Goal: Task Accomplishment & Management: Use online tool/utility

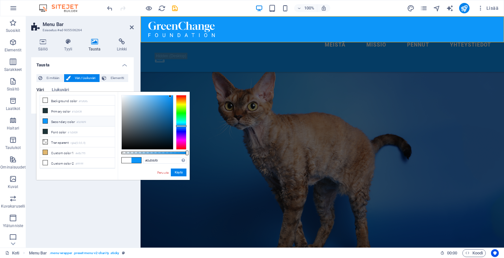
scroll to position [103, 0]
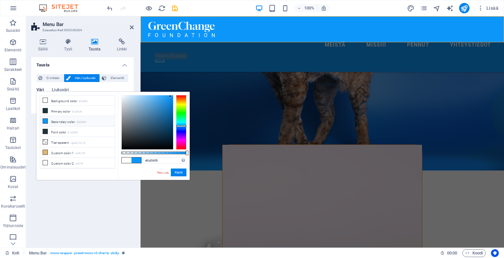
click at [114, 68] on h4 "Tausta" at bounding box center [82, 63] width 102 height 12
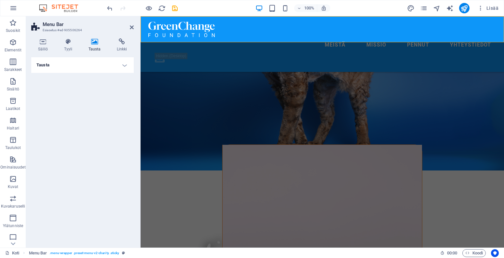
click at [116, 67] on h4 "Tausta" at bounding box center [82, 65] width 102 height 16
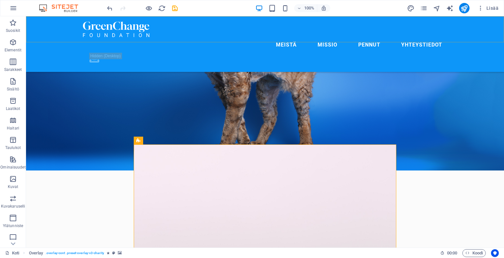
click at [162, 41] on div "Meistä [PERSON_NAME] Yhteystiedot .fa-secondary{opacity:.4}" at bounding box center [265, 44] width 478 height 56
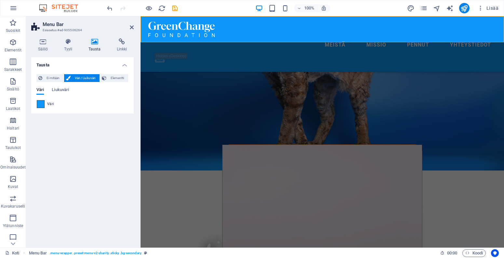
click at [43, 104] on span at bounding box center [40, 103] width 7 height 7
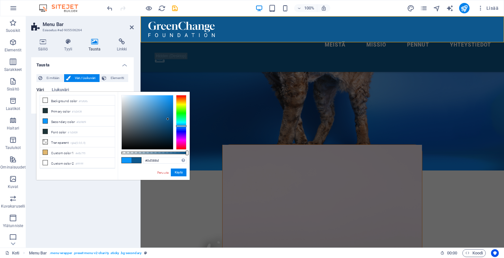
type input "#0d578c"
drag, startPoint x: 169, startPoint y: 111, endPoint x: 168, endPoint y: 119, distance: 8.5
click at [168, 119] on div at bounding box center [147, 122] width 51 height 54
click at [155, 161] on input "#0d578c" at bounding box center [164, 160] width 43 height 7
click at [177, 171] on button "Käytä" at bounding box center [179, 172] width 16 height 8
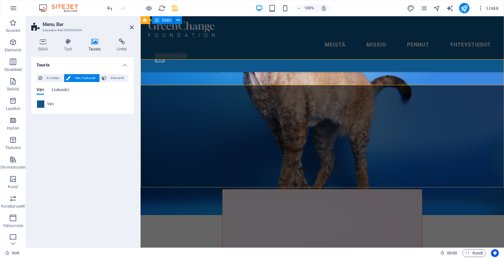
scroll to position [55, 0]
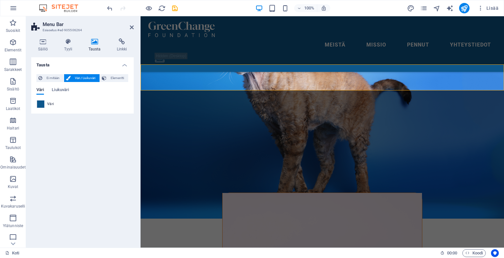
click at [83, 145] on div "Tausta Ei mitään Väri / Liukuväri Elementti Venytä tausta koko leveydelle [PERS…" at bounding box center [82, 149] width 102 height 185
click at [15, 9] on icon "button" at bounding box center [13, 8] width 8 height 8
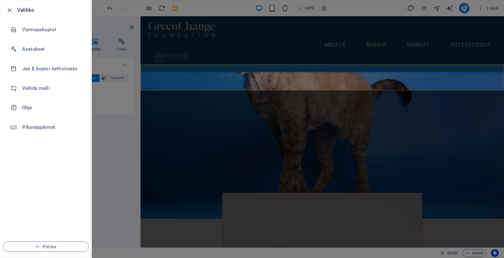
click at [16, 8] on div at bounding box center [12, 10] width 12 height 8
click at [8, 9] on icon "button" at bounding box center [9, 10] width 7 height 7
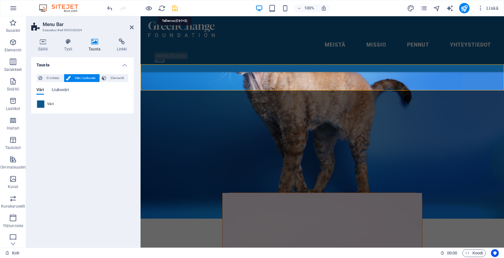
click at [175, 7] on icon "save" at bounding box center [174, 8] width 7 height 7
checkbox input "false"
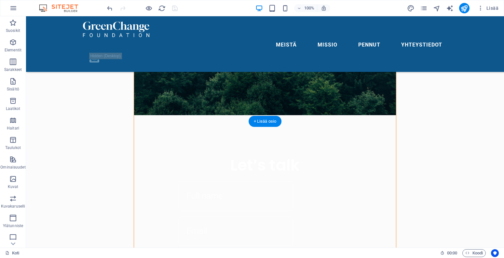
scroll to position [455, 0]
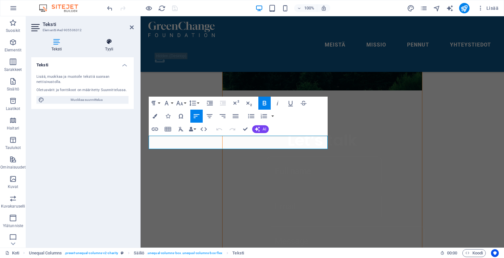
click at [116, 47] on h4 "Tyyli" at bounding box center [109, 45] width 49 height 14
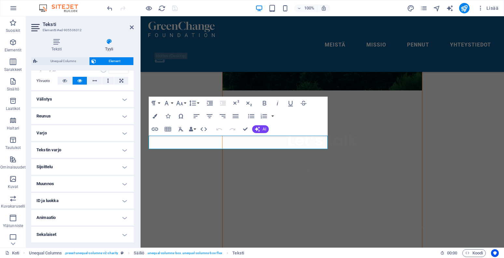
scroll to position [103, 0]
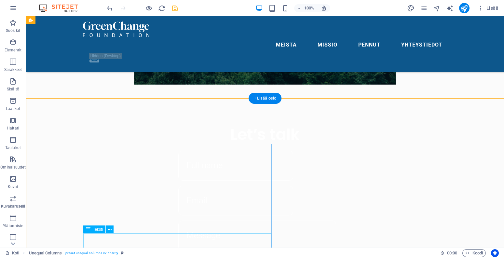
scroll to position [442, 0]
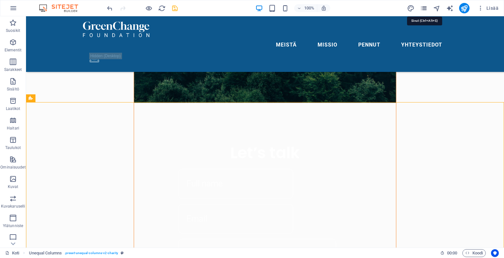
click at [425, 7] on icon "pages" at bounding box center [423, 8] width 7 height 7
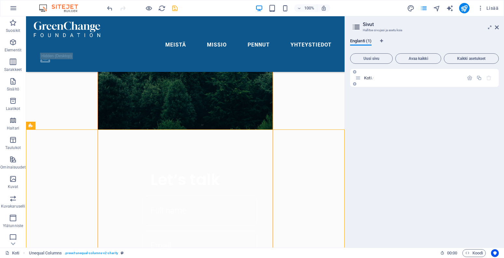
click at [368, 75] on div "Koti /" at bounding box center [409, 77] width 108 height 7
click at [470, 78] on icon "button" at bounding box center [470, 78] width 6 height 6
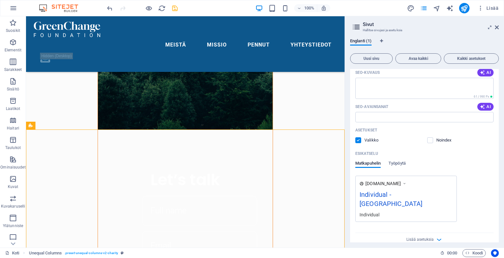
scroll to position [89, 0]
click at [412, 237] on span "Lisää asetuksia" at bounding box center [419, 239] width 27 height 5
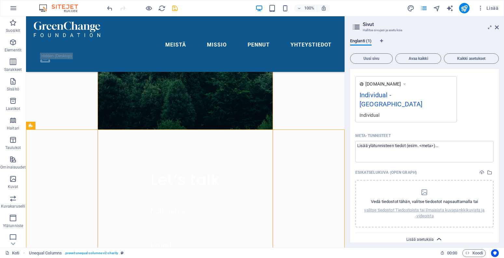
scroll to position [189, 0]
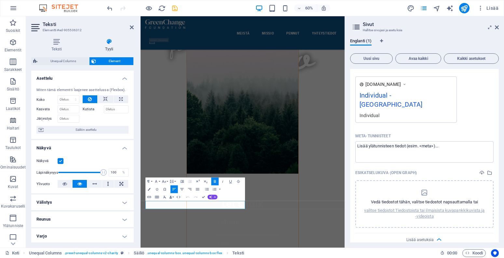
scroll to position [0, 0]
click at [16, 28] on span "Suosikit" at bounding box center [13, 27] width 26 height 16
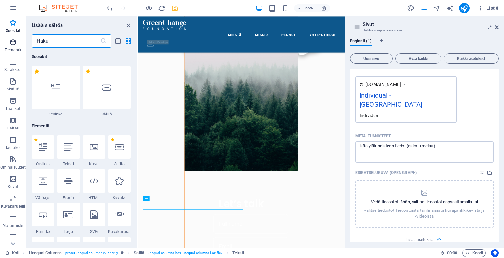
click at [12, 48] on p "Elementit" at bounding box center [13, 49] width 17 height 5
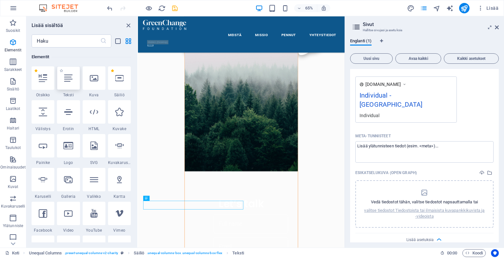
scroll to position [69, 0]
click at [14, 63] on icon "button" at bounding box center [13, 62] width 8 height 8
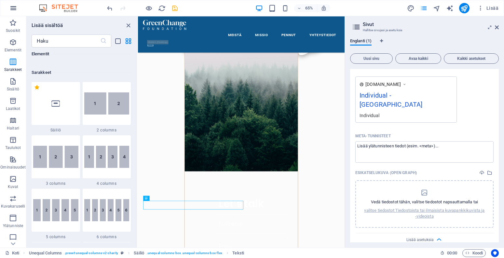
scroll to position [322, 0]
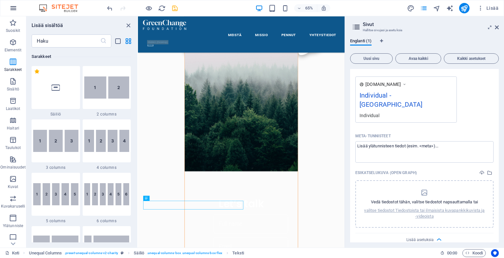
click at [15, 5] on icon "button" at bounding box center [13, 8] width 8 height 8
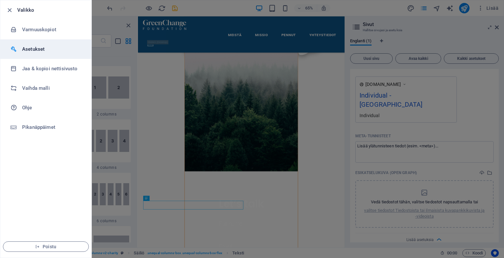
click at [23, 49] on h6 "Asetukset" at bounding box center [52, 49] width 60 height 8
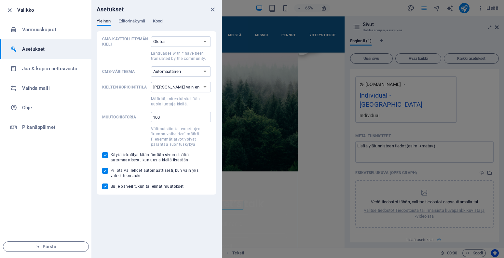
click at [253, 85] on div at bounding box center [252, 129] width 504 height 258
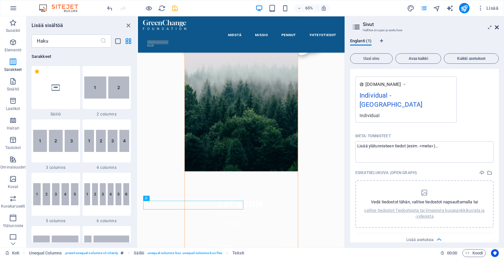
click at [496, 25] on icon at bounding box center [496, 27] width 4 height 5
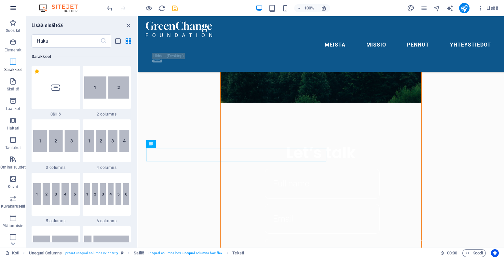
click at [13, 8] on icon "button" at bounding box center [13, 8] width 8 height 8
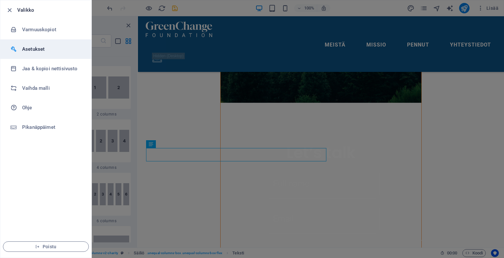
click at [35, 44] on li "Asetukset" at bounding box center [45, 49] width 91 height 20
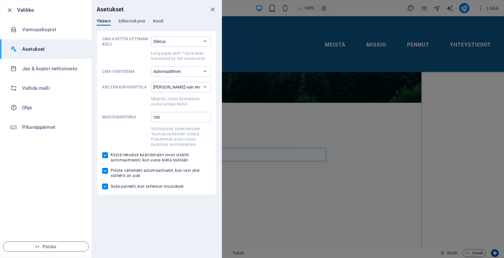
click at [244, 127] on div at bounding box center [252, 129] width 504 height 258
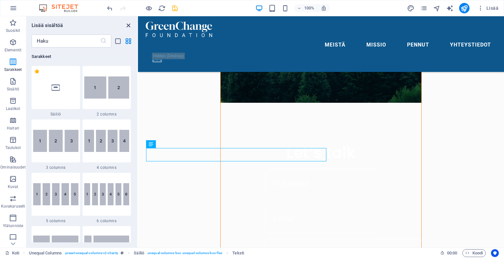
click at [126, 24] on icon "close panel" at bounding box center [128, 25] width 7 height 7
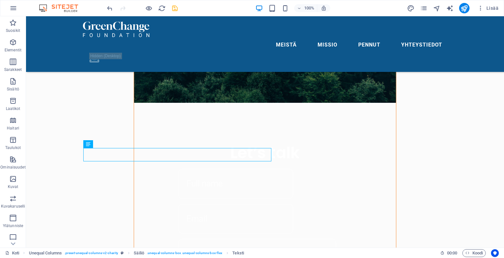
click at [177, 9] on icon "save" at bounding box center [174, 8] width 7 height 7
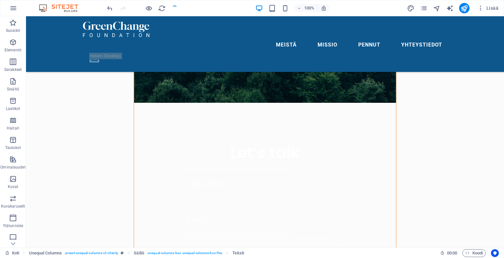
checkbox input "false"
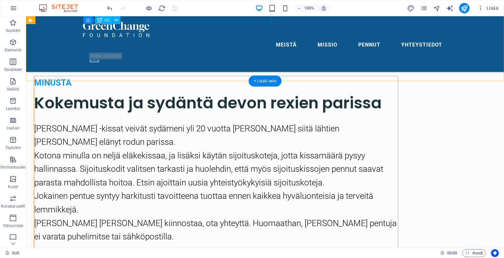
scroll to position [857, 0]
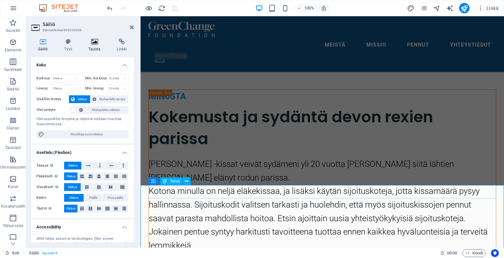
scroll to position [0, 0]
click at [95, 45] on h4 "Tausta" at bounding box center [96, 45] width 28 height 14
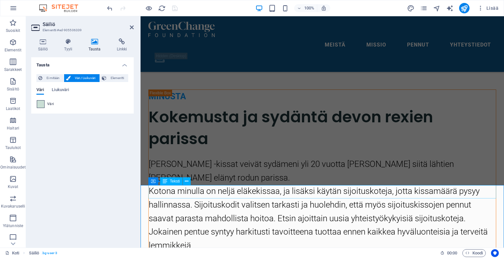
click at [40, 102] on span at bounding box center [40, 103] width 7 height 7
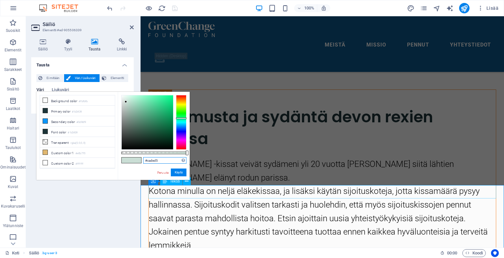
click at [150, 159] on input "#caded5" at bounding box center [164, 160] width 43 height 7
paste input "0d578c"
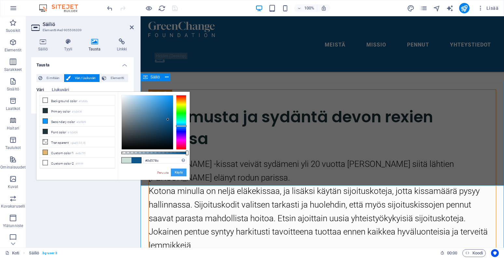
click at [179, 171] on button "Käytä" at bounding box center [179, 172] width 16 height 8
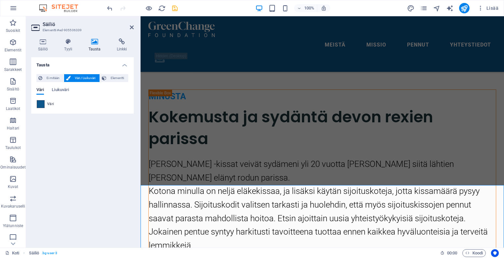
click at [40, 104] on span at bounding box center [40, 103] width 7 height 7
click at [0, 0] on ul "Background color #fbfbfb Primary color #1d3439 Secondary color #0d96f9 Font col…" at bounding box center [0, 0] width 0 height 0
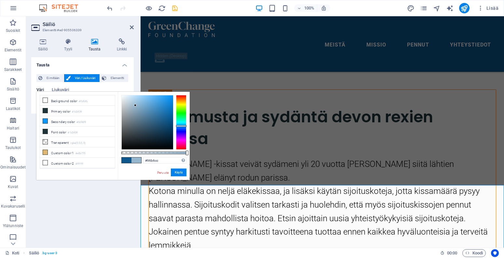
type input "#95b4cb"
drag, startPoint x: 156, startPoint y: 110, endPoint x: 135, endPoint y: 106, distance: 21.2
click at [135, 106] on div at bounding box center [147, 122] width 51 height 54
drag, startPoint x: 161, startPoint y: 160, endPoint x: 135, endPoint y: 160, distance: 26.0
click at [135, 160] on div "#95b4cb Tuetut muodot #0852ed rgb(8, 82, 237) rgba(8, 82, 237, 90%) hsv(221,97,…" at bounding box center [154, 183] width 72 height 182
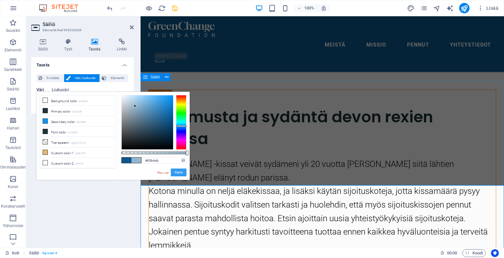
click at [181, 172] on button "Käytä" at bounding box center [179, 172] width 16 height 8
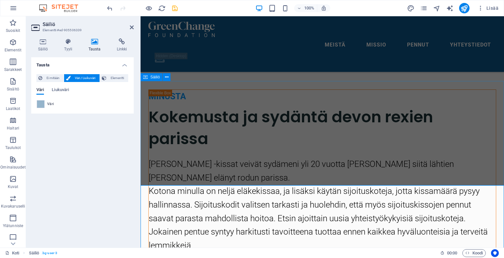
select select "multiple-clouds"
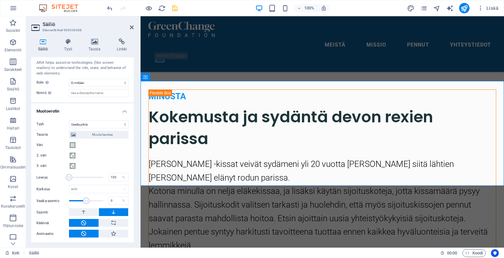
scroll to position [187, 0]
click at [72, 145] on span at bounding box center [72, 145] width 5 height 5
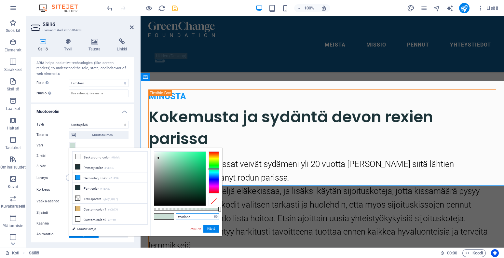
drag, startPoint x: 194, startPoint y: 217, endPoint x: 166, endPoint y: 217, distance: 28.0
click at [166, 217] on div "#caded5 Tuetut muodot #0852ed rgb(8, 82, 237) rgba(8, 82, 237, 90%) hsv(221,97,…" at bounding box center [186, 239] width 72 height 182
paste input "95b4cb"
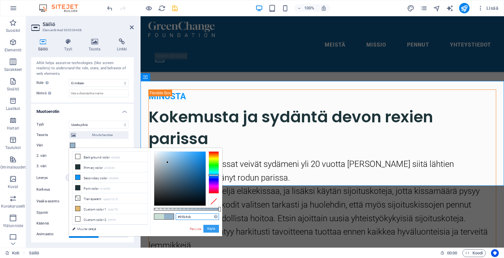
type input "#95b4cb"
click at [216, 230] on button "Käytä" at bounding box center [211, 229] width 16 height 8
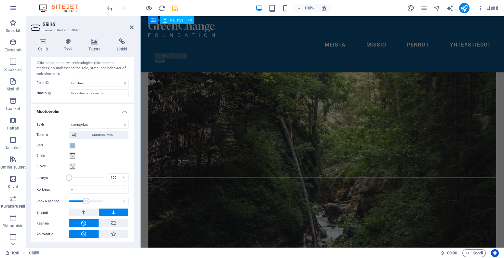
scroll to position [1130, 0]
select select "multiple-clouds"
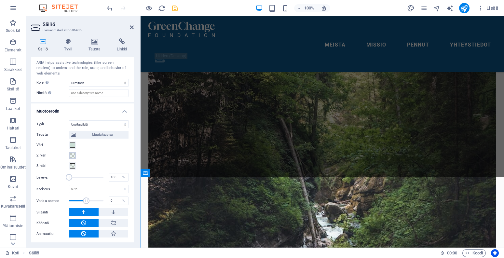
scroll to position [187, 0]
click at [72, 148] on button "Väri" at bounding box center [72, 145] width 7 height 7
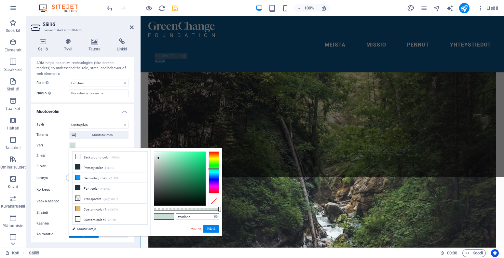
drag, startPoint x: 193, startPoint y: 218, endPoint x: 153, endPoint y: 218, distance: 40.3
click at [153, 218] on div "#caded5 Tuetut muodot #0852ed rgb(8, 82, 237) rgba(8, 82, 237, 90%) hsv(221,97,…" at bounding box center [186, 239] width 72 height 182
paste input "95b4cb"
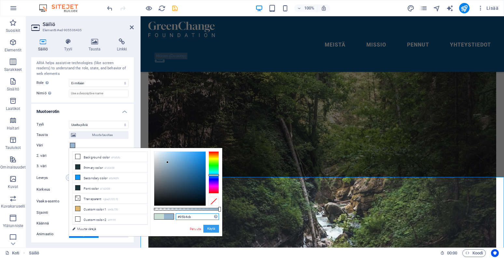
type input "#95b4cb"
click at [214, 228] on button "Käytä" at bounding box center [211, 229] width 16 height 8
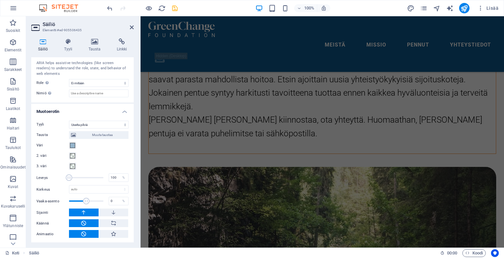
scroll to position [971, 0]
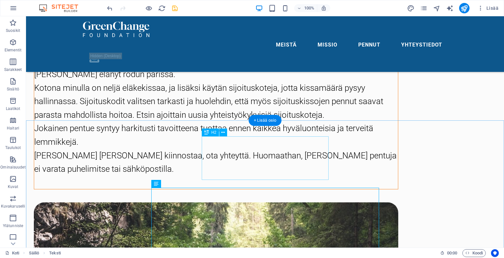
scroll to position [922, 0]
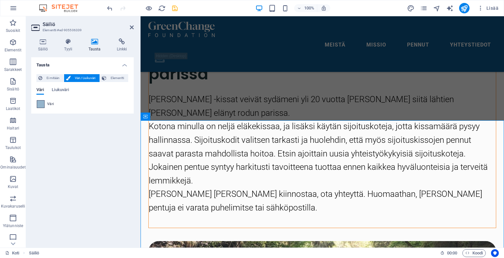
click at [41, 103] on span at bounding box center [40, 103] width 7 height 7
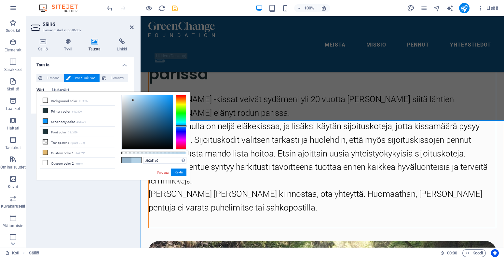
click at [133, 100] on div at bounding box center [147, 122] width 51 height 54
type input "#b6ccdc"
click at [130, 102] on div at bounding box center [147, 122] width 51 height 54
drag, startPoint x: 162, startPoint y: 161, endPoint x: 143, endPoint y: 161, distance: 18.5
click at [143, 161] on input "#b6ccdc" at bounding box center [164, 160] width 43 height 7
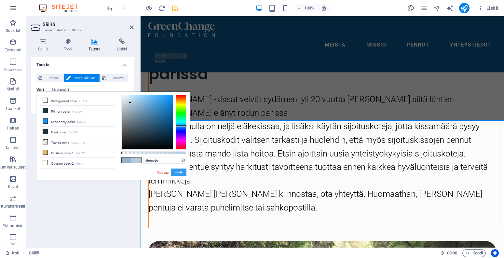
click at [181, 171] on button "Käytä" at bounding box center [179, 172] width 16 height 8
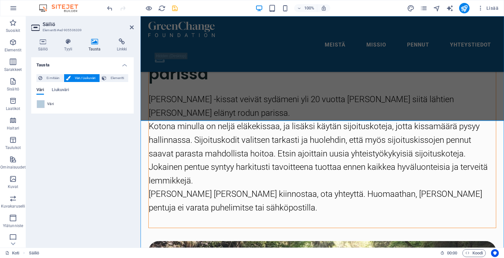
select select "multiple-clouds"
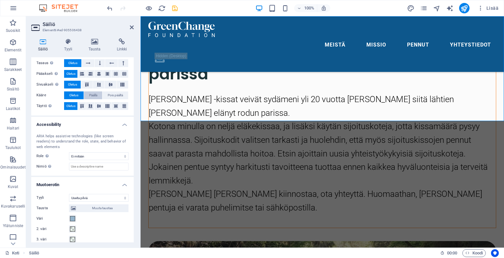
scroll to position [168, 0]
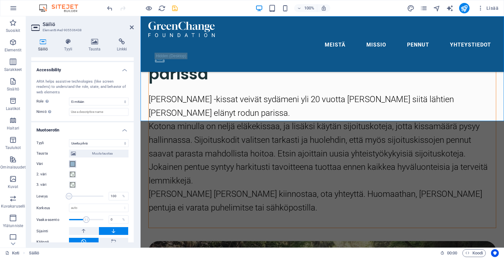
click at [72, 163] on span at bounding box center [72, 163] width 5 height 5
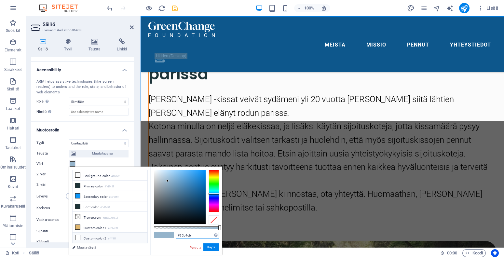
drag, startPoint x: 194, startPoint y: 235, endPoint x: 145, endPoint y: 235, distance: 48.8
click at [145, 235] on div "less Background color #fbfbfb Primary color #1d3439 Secondary color #0d96f9 Fon…" at bounding box center [145, 210] width 153 height 88
paste input "b6ccdc"
type input "#b6ccdc"
click at [211, 247] on button "Käytä" at bounding box center [211, 247] width 16 height 8
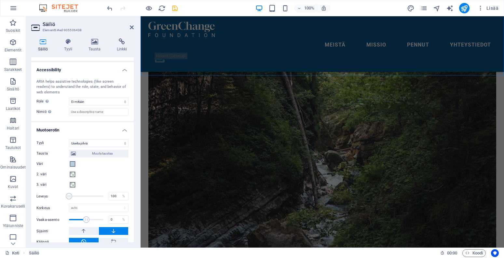
scroll to position [1232, 0]
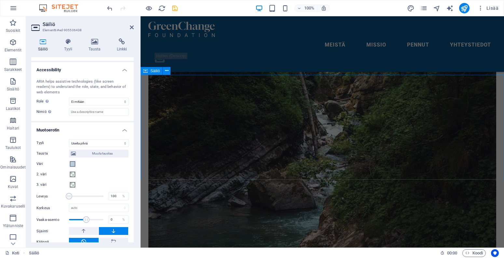
select select "multiple-clouds"
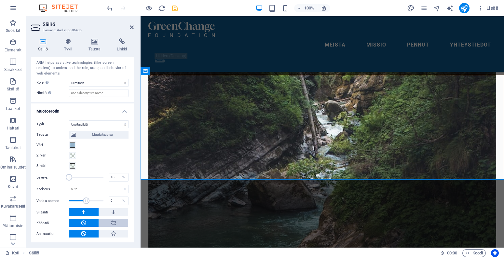
scroll to position [187, 0]
click at [73, 143] on span at bounding box center [72, 145] width 5 height 5
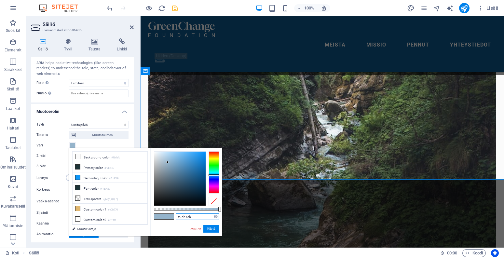
drag, startPoint x: 185, startPoint y: 217, endPoint x: 155, endPoint y: 217, distance: 29.3
click at [155, 217] on div "#95b4cb Tuetut muodot #0852ed rgb(8, 82, 237) rgba(8, 82, 237, 90%) hsv(221,97,…" at bounding box center [186, 239] width 72 height 182
paste input "b6ccdc"
type input "#b6ccdc"
click at [210, 228] on button "Käytä" at bounding box center [211, 229] width 16 height 8
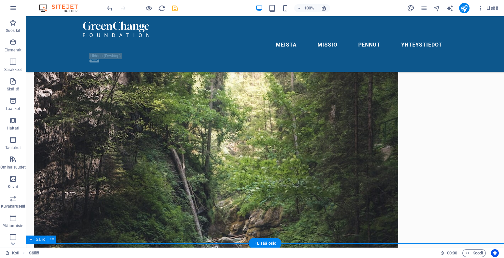
scroll to position [1071, 0]
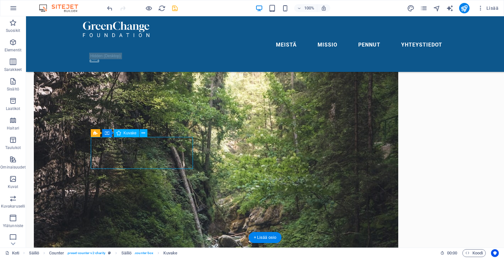
select select "xMidYMid"
select select "px"
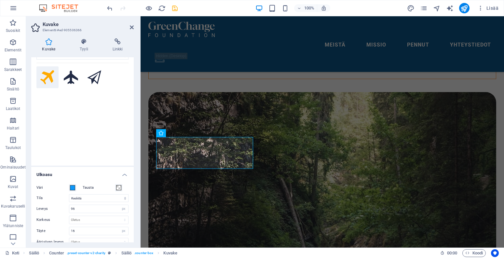
scroll to position [34, 0]
click at [72, 185] on span at bounding box center [72, 185] width 5 height 5
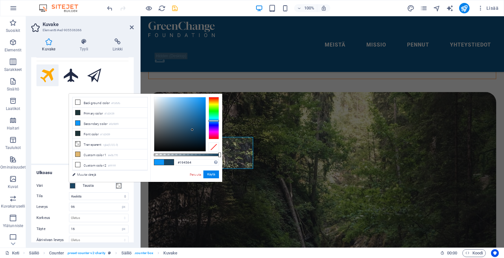
drag, startPoint x: 186, startPoint y: 125, endPoint x: 192, endPoint y: 130, distance: 7.5
click at [192, 130] on div at bounding box center [179, 124] width 51 height 54
drag, startPoint x: 187, startPoint y: 163, endPoint x: 154, endPoint y: 163, distance: 33.2
click at [154, 163] on div "#194564 Tuetut muodot #0852ed rgb(8, 82, 237) rgba(8, 82, 237, 90%) hsv(221,97,…" at bounding box center [186, 185] width 72 height 182
paste input "b6ccdc"
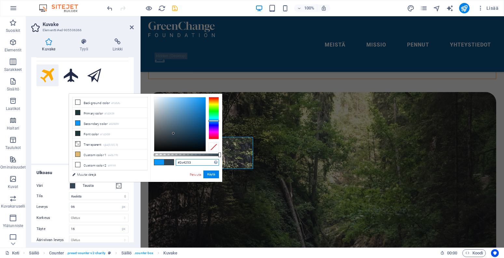
type input "#2b4253"
drag, startPoint x: 164, startPoint y: 119, endPoint x: 178, endPoint y: 133, distance: 20.0
click at [178, 133] on div at bounding box center [179, 124] width 51 height 54
drag, startPoint x: 195, startPoint y: 162, endPoint x: 156, endPoint y: 162, distance: 38.4
click at [156, 162] on div "#2b4253 Tuetut muodot #0852ed rgb(8, 82, 237) rgba(8, 82, 237, 90%) hsv(221,97,…" at bounding box center [186, 185] width 72 height 182
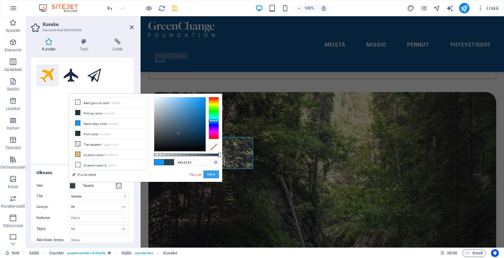
click at [210, 174] on button "Käytä" at bounding box center [211, 174] width 16 height 8
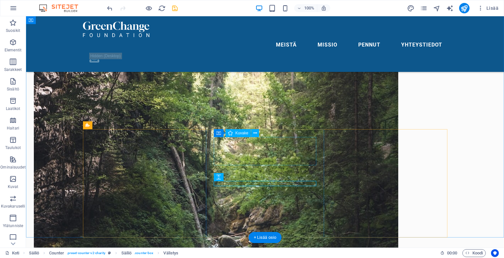
select select "xMidYMid"
select select "px"
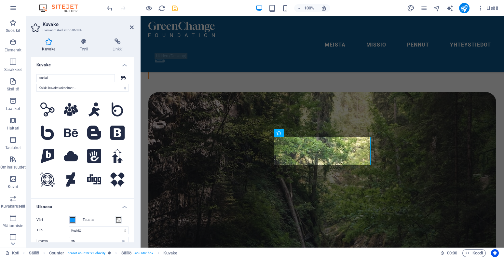
click at [72, 221] on span at bounding box center [72, 219] width 5 height 5
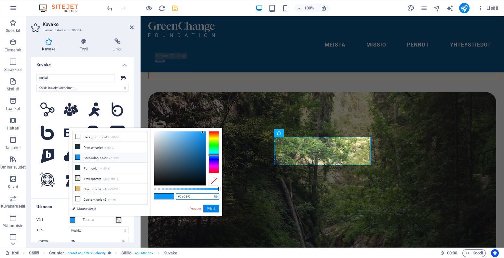
drag, startPoint x: 194, startPoint y: 198, endPoint x: 152, endPoint y: 198, distance: 41.3
click at [153, 198] on div "#0d96f9 Tuetut muodot #0852ed rgb(8, 82, 237) rgba(8, 82, 237, 90%) hsv(221,97,…" at bounding box center [186, 219] width 72 height 182
paste input "2b4253"
type input "#2b4253"
click at [207, 207] on button "Käytä" at bounding box center [211, 208] width 16 height 8
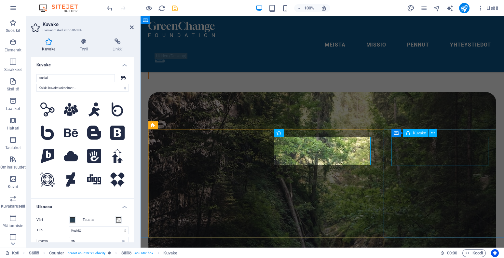
select select "xMidYMid"
select select "px"
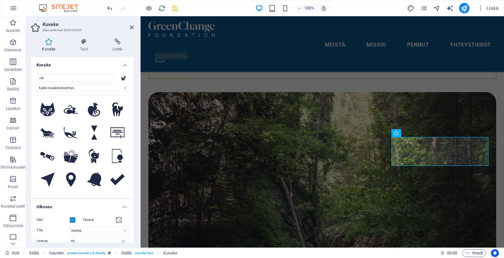
click at [67, 220] on label "Väri" at bounding box center [52, 220] width 33 height 8
click at [69, 220] on button "Väri" at bounding box center [72, 219] width 7 height 7
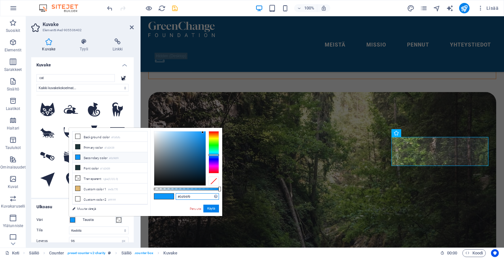
drag, startPoint x: 195, startPoint y: 194, endPoint x: 156, endPoint y: 194, distance: 39.0
click at [156, 194] on div "#0d96f9 Tuetut muodot #0852ed rgb(8, 82, 237) rgba(8, 82, 237, 90%) hsv(221,97,…" at bounding box center [186, 219] width 72 height 182
paste input "#2b4253"
paste input "text"
type input "#2b4253"
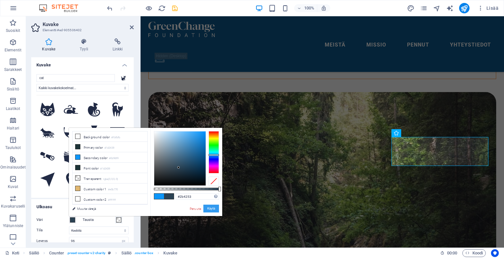
click at [211, 208] on button "Käytä" at bounding box center [211, 208] width 16 height 8
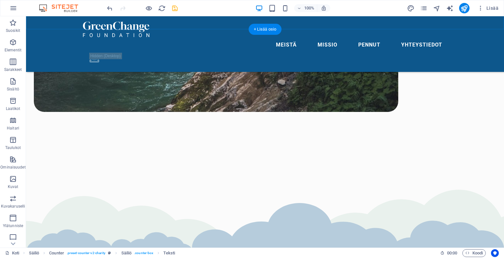
scroll to position [1383, 0]
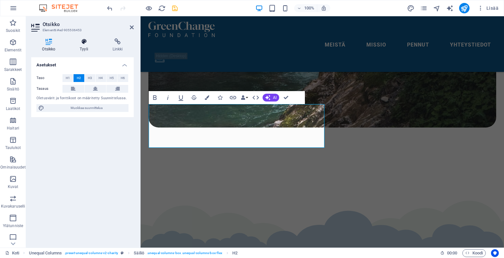
click at [90, 42] on icon at bounding box center [84, 41] width 30 height 7
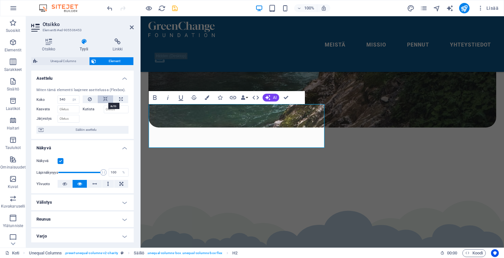
click at [104, 100] on icon at bounding box center [105, 99] width 5 height 8
select select "DISABLED_OPTION_VALUE"
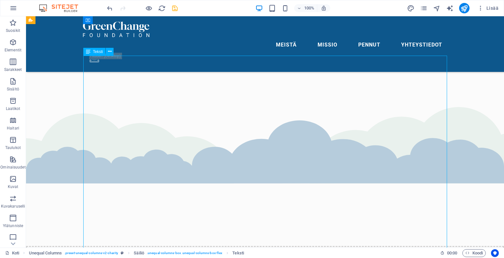
scroll to position [1461, 0]
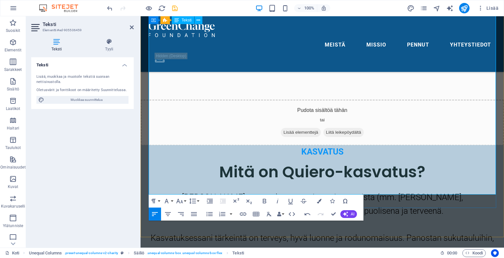
scroll to position [1606, 0]
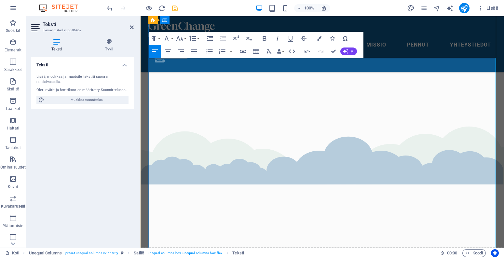
scroll to position [1460, 0]
